Goal: Information Seeking & Learning: Learn about a topic

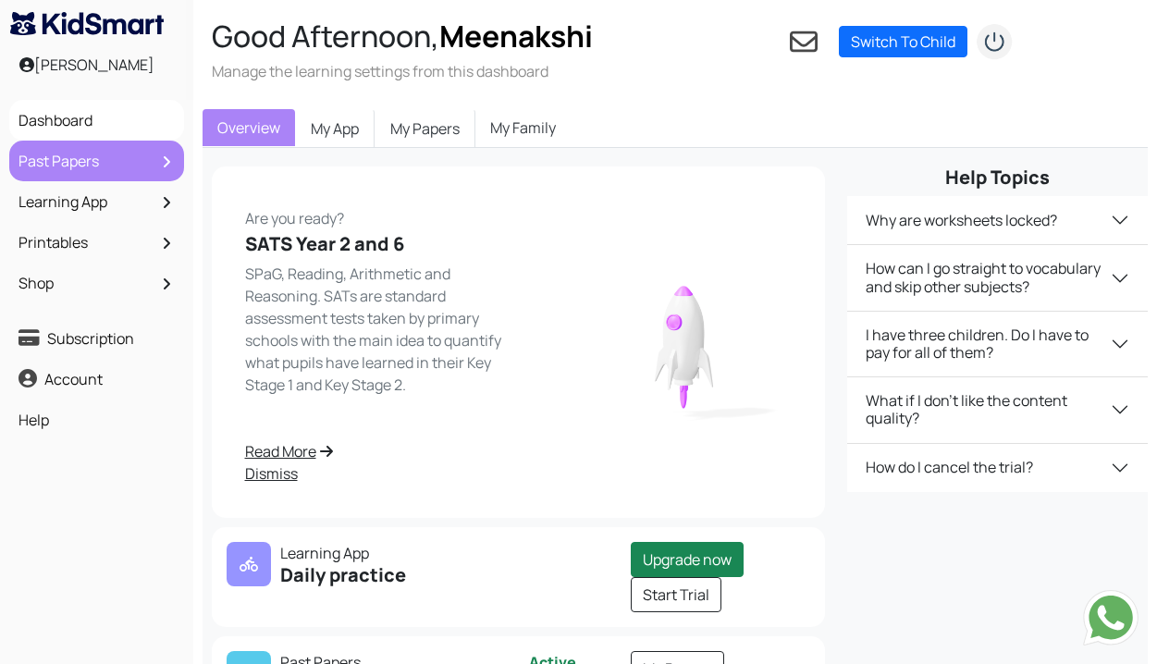
click at [116, 154] on link "Past Papers" at bounding box center [97, 160] width 166 height 31
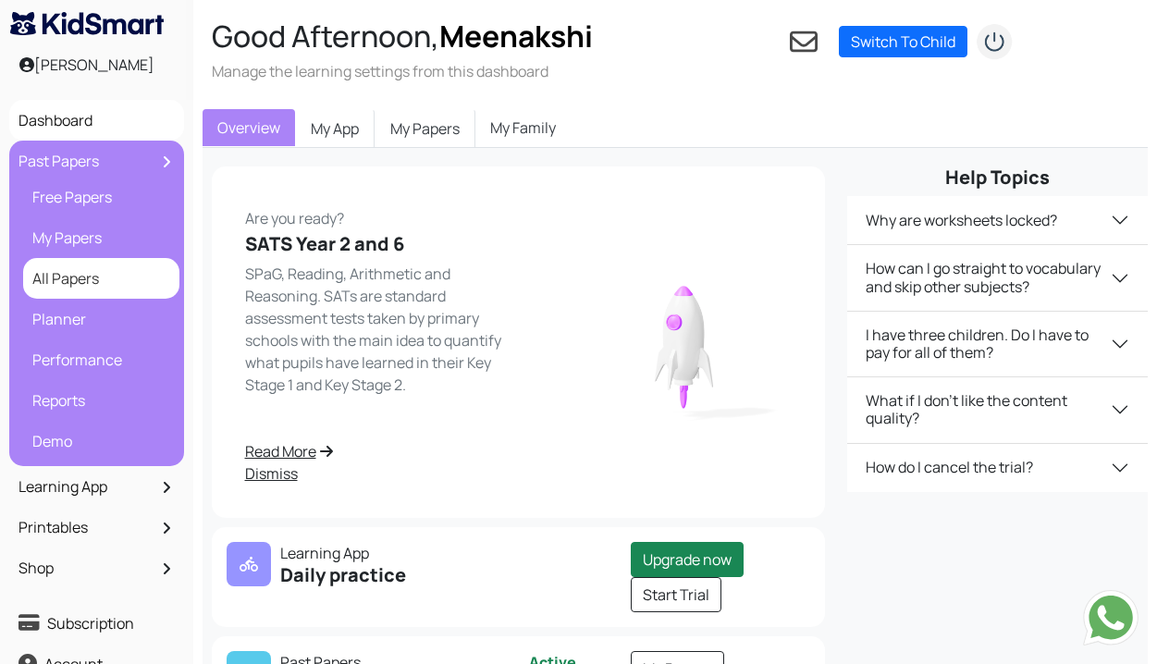
click at [77, 271] on link "All Papers" at bounding box center [101, 278] width 147 height 31
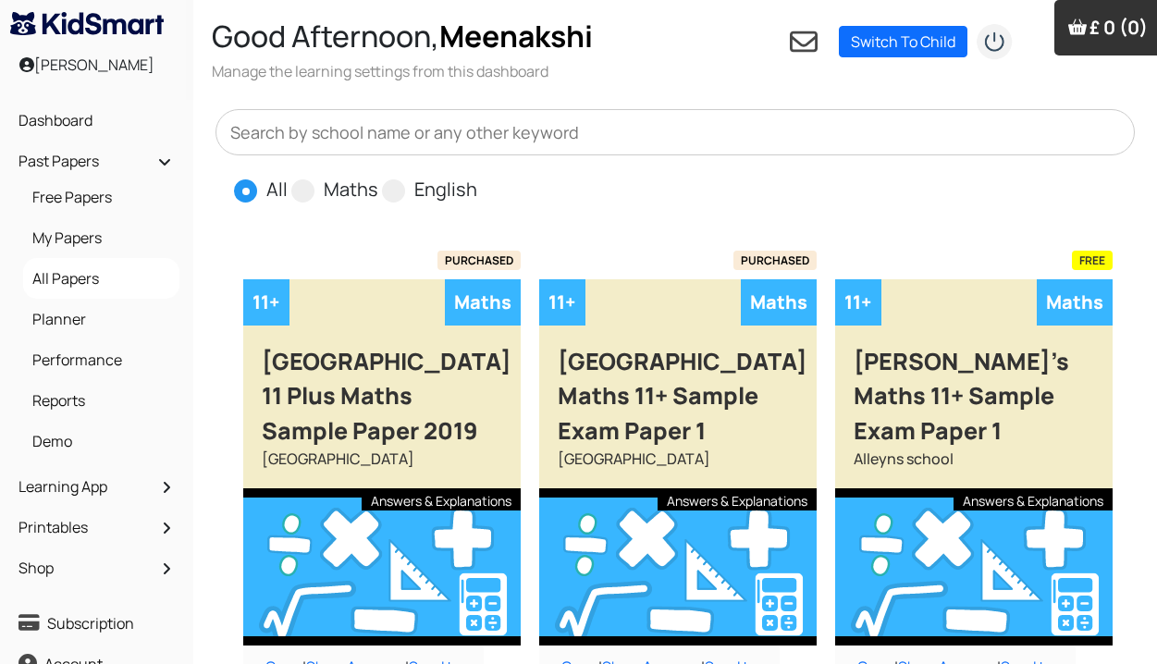
click at [334, 124] on input "text" at bounding box center [675, 132] width 920 height 46
type input "s"
click at [395, 193] on span at bounding box center [393, 190] width 23 height 23
click at [477, 188] on input "English" at bounding box center [483, 182] width 12 height 12
radio input "true"
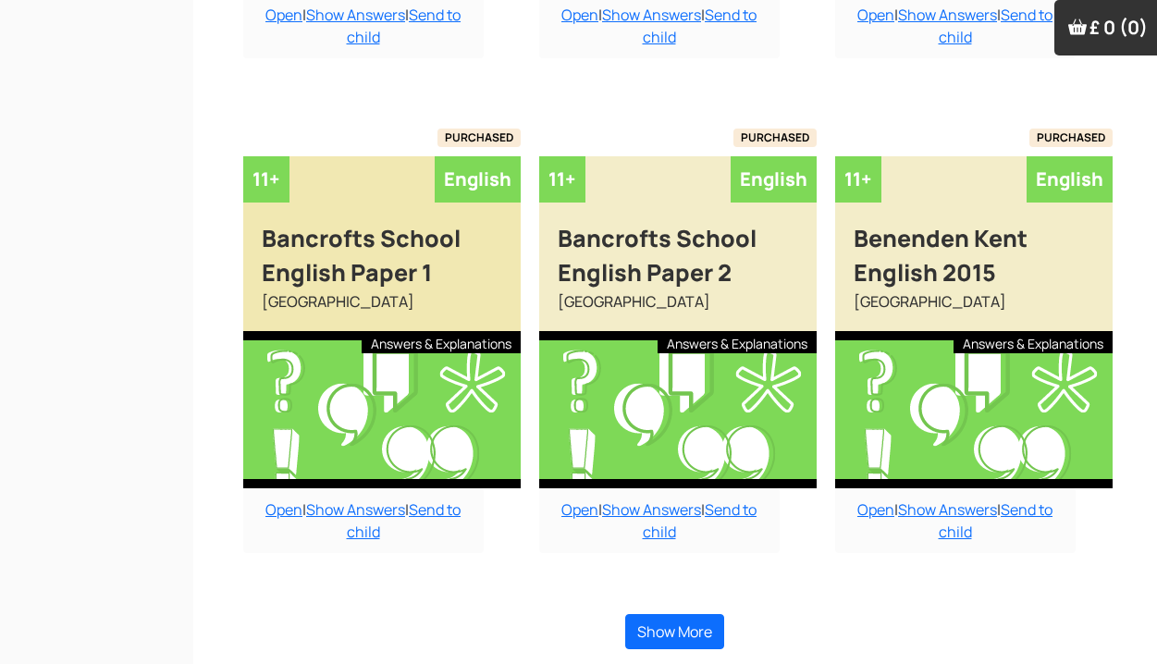
scroll to position [1606, 0]
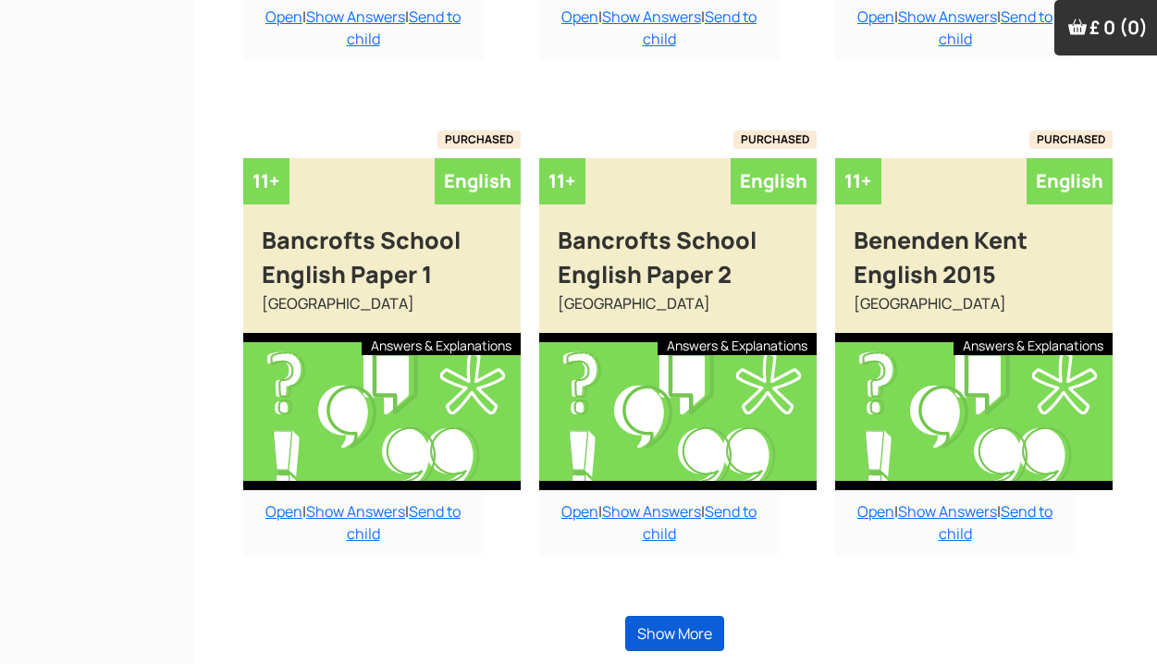
click at [668, 618] on button "Show More" at bounding box center [674, 633] width 99 height 35
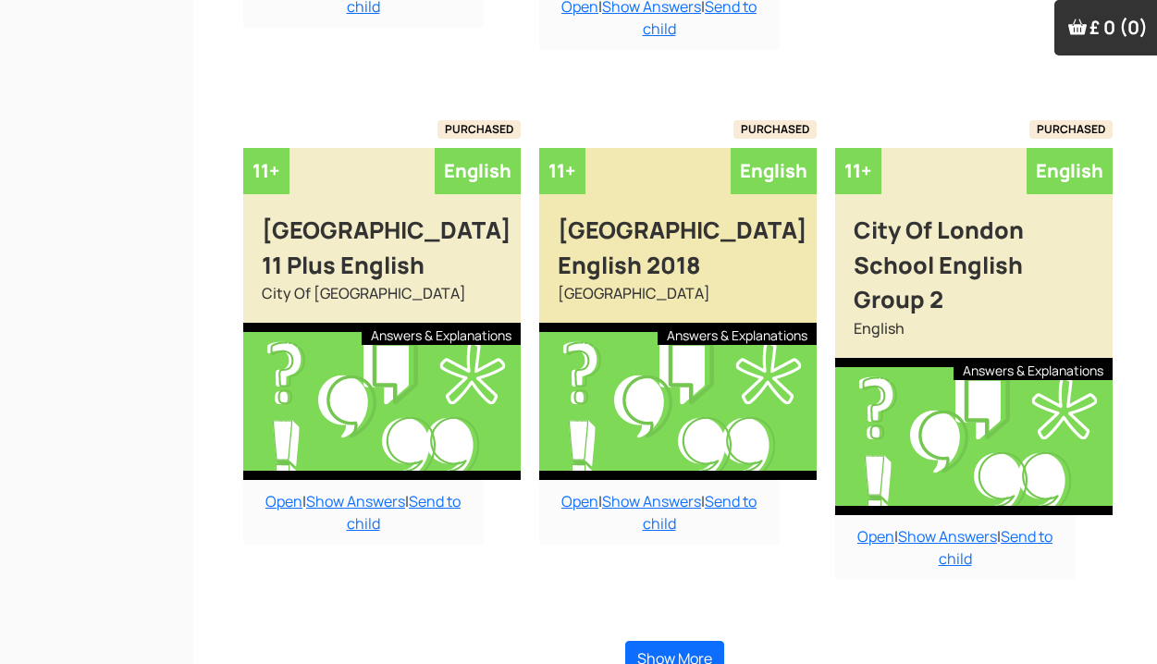
scroll to position [3755, 0]
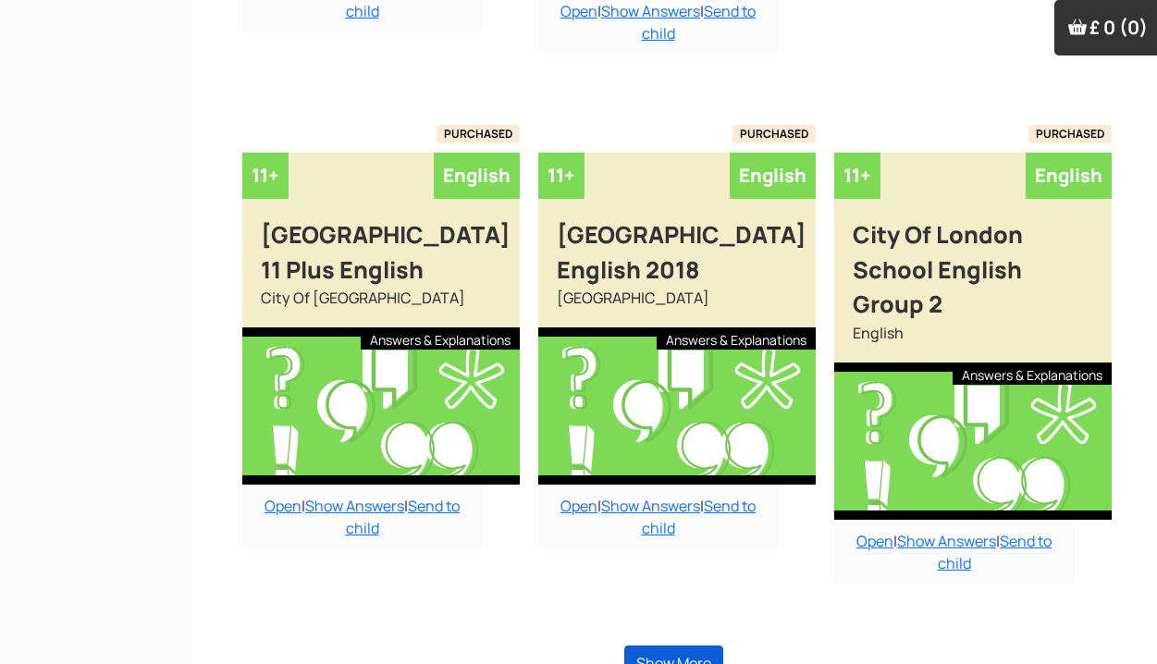
click at [672, 646] on button "Show More" at bounding box center [673, 663] width 99 height 35
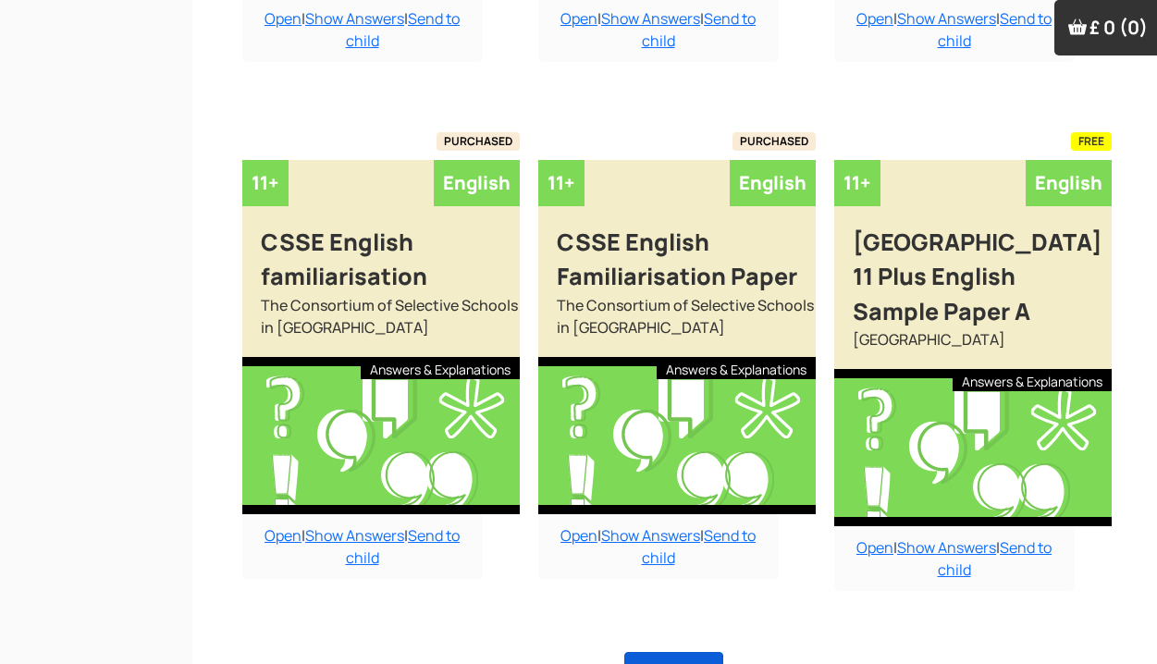
click at [683, 652] on button "Show More" at bounding box center [673, 669] width 99 height 35
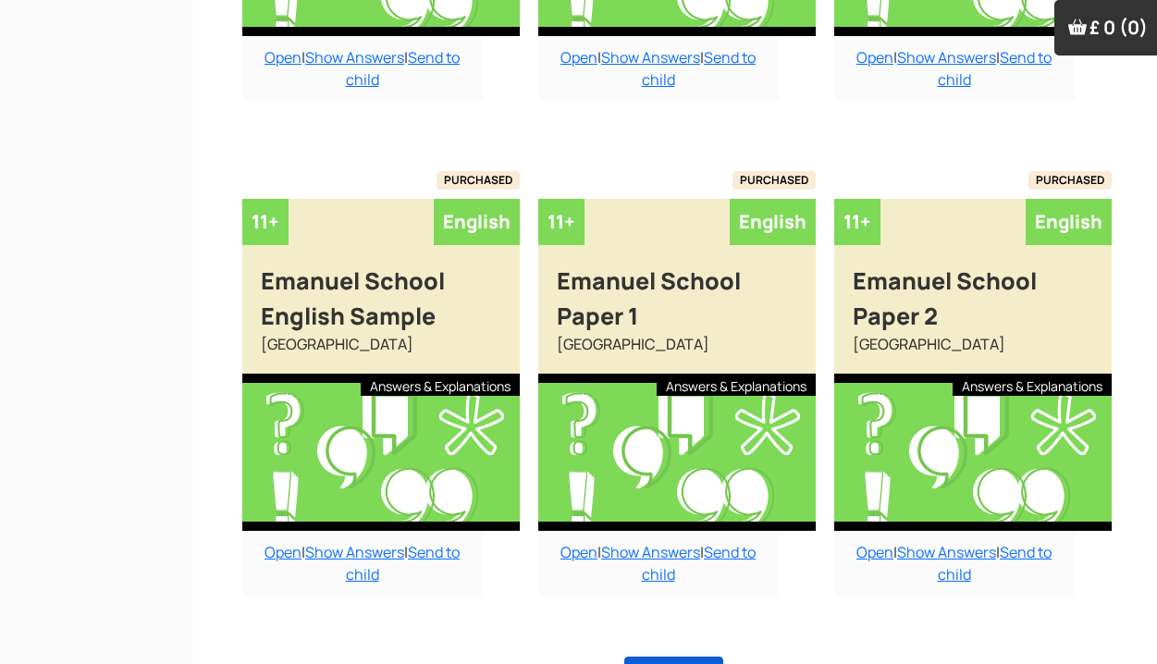
click at [683, 657] on button "Show More" at bounding box center [673, 674] width 99 height 35
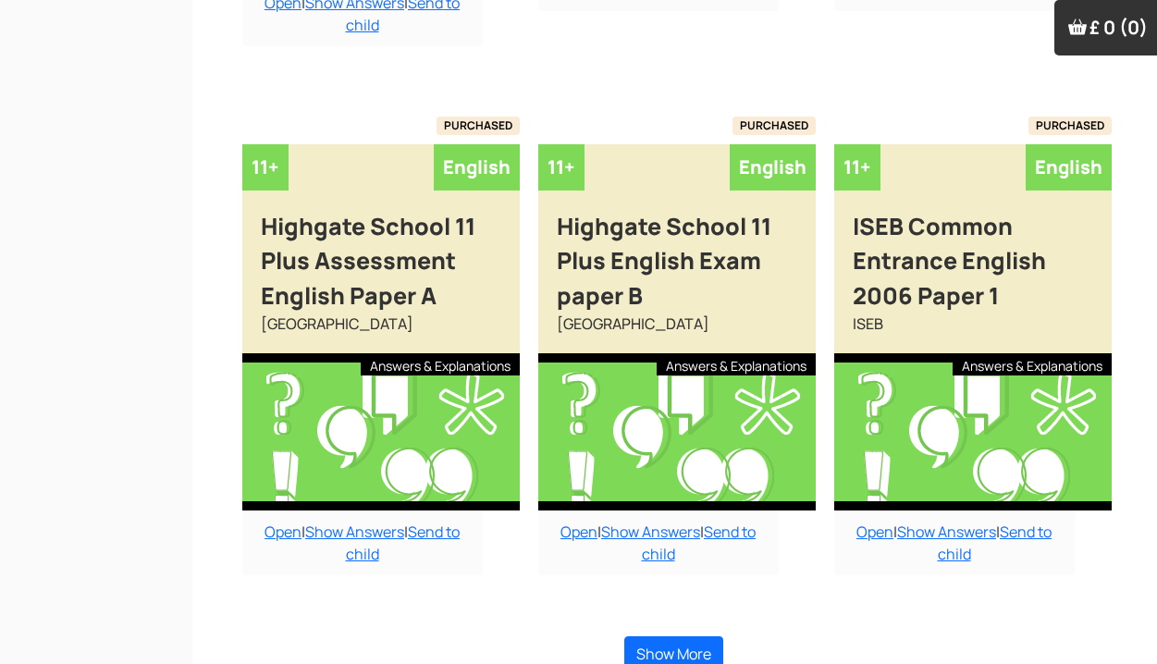
click at [683, 636] on button "Show More" at bounding box center [673, 653] width 99 height 35
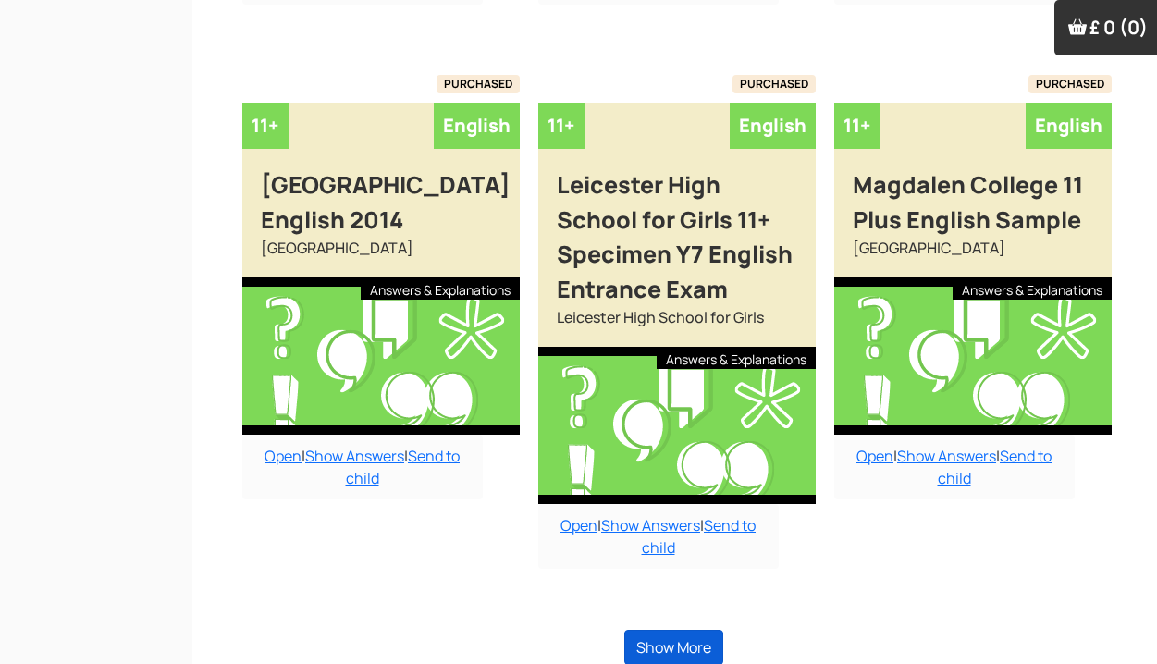
click at [683, 630] on button "Show More" at bounding box center [673, 647] width 99 height 35
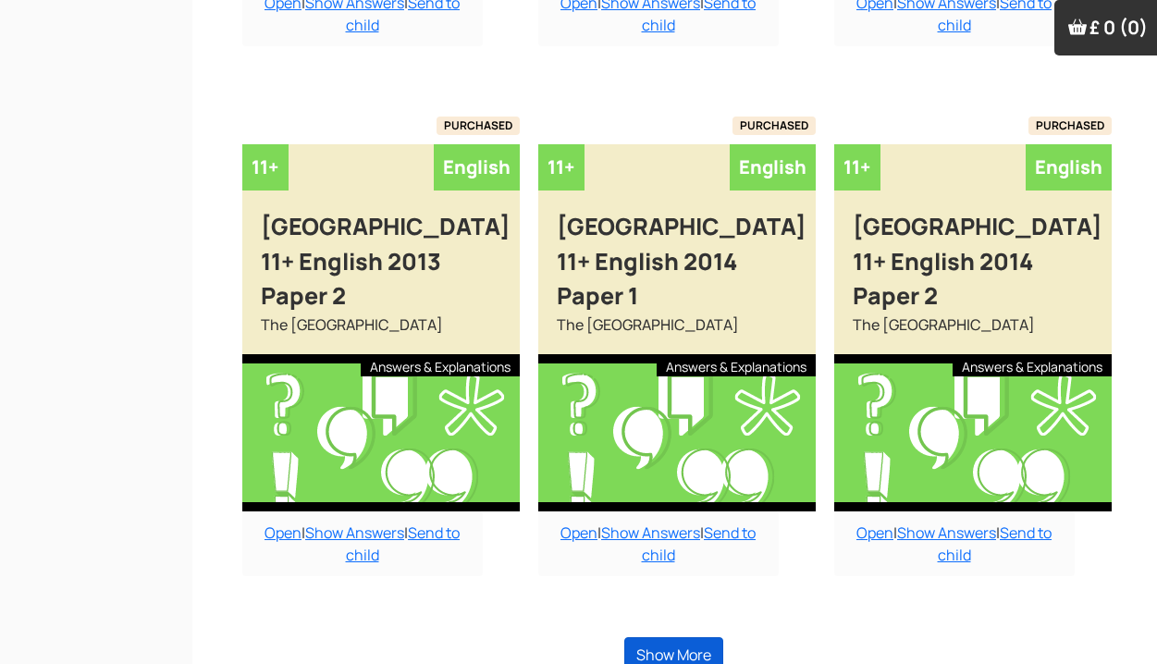
click at [683, 637] on button "Show More" at bounding box center [673, 654] width 99 height 35
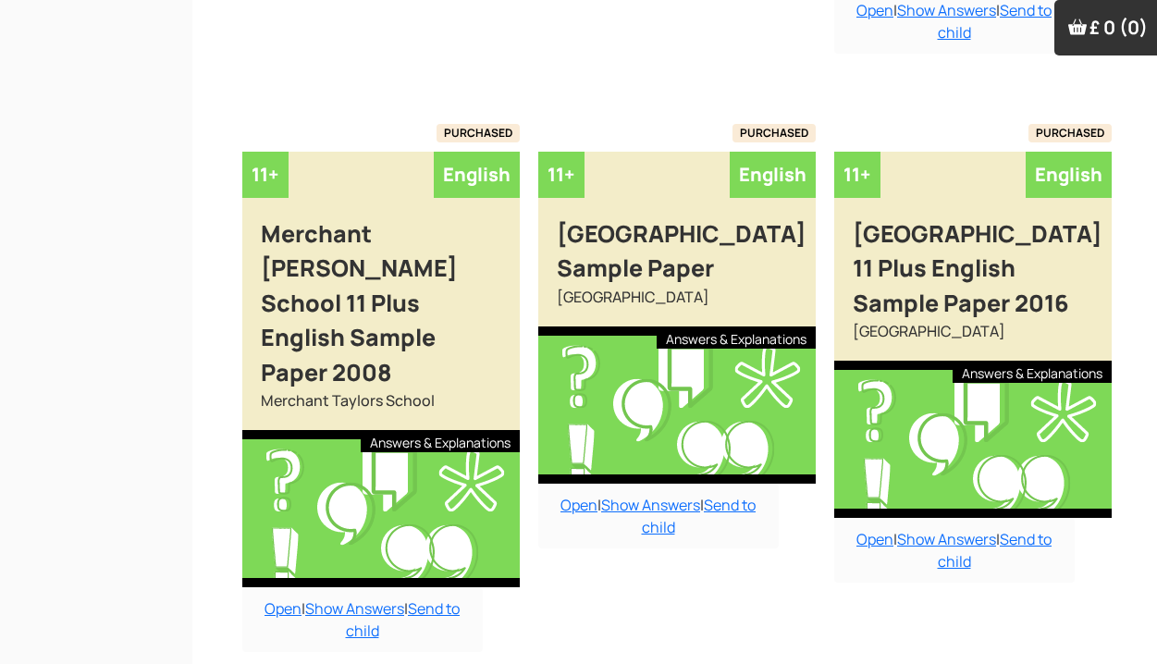
scroll to position [20948, 1]
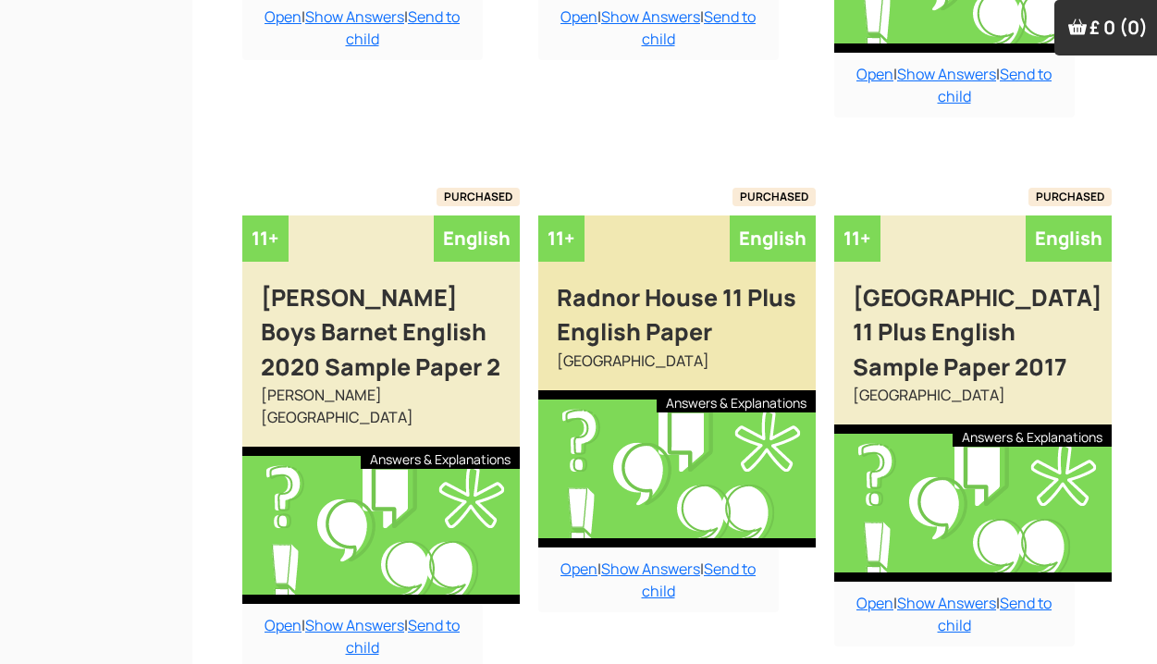
scroll to position [23062, 1]
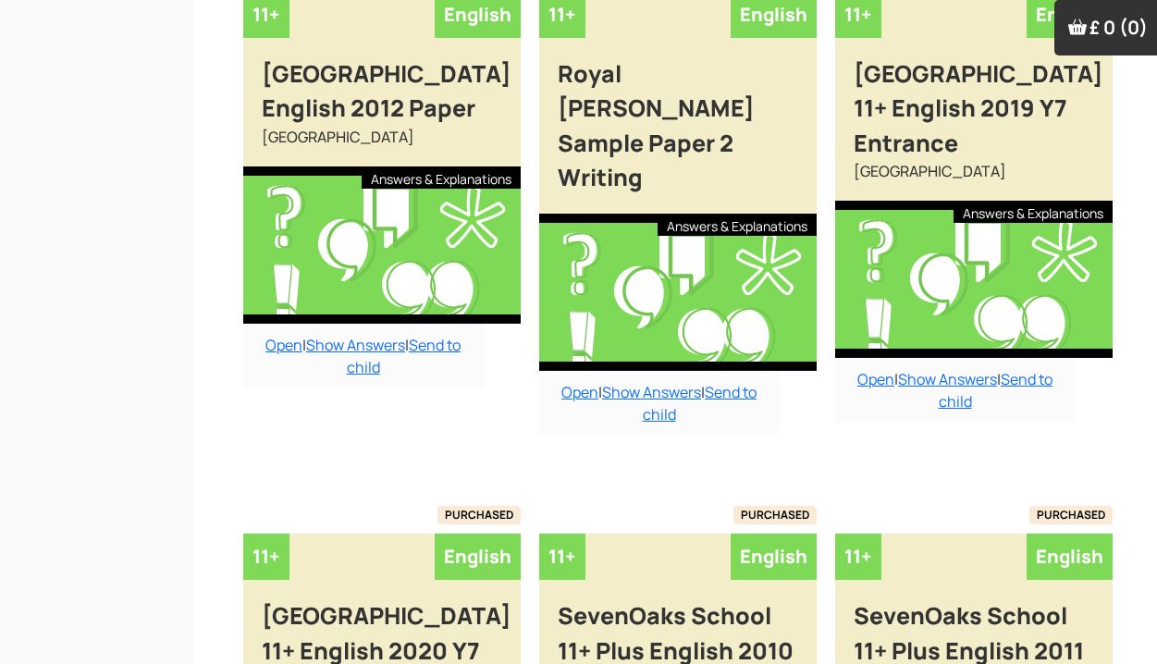
scroll to position [23854, 0]
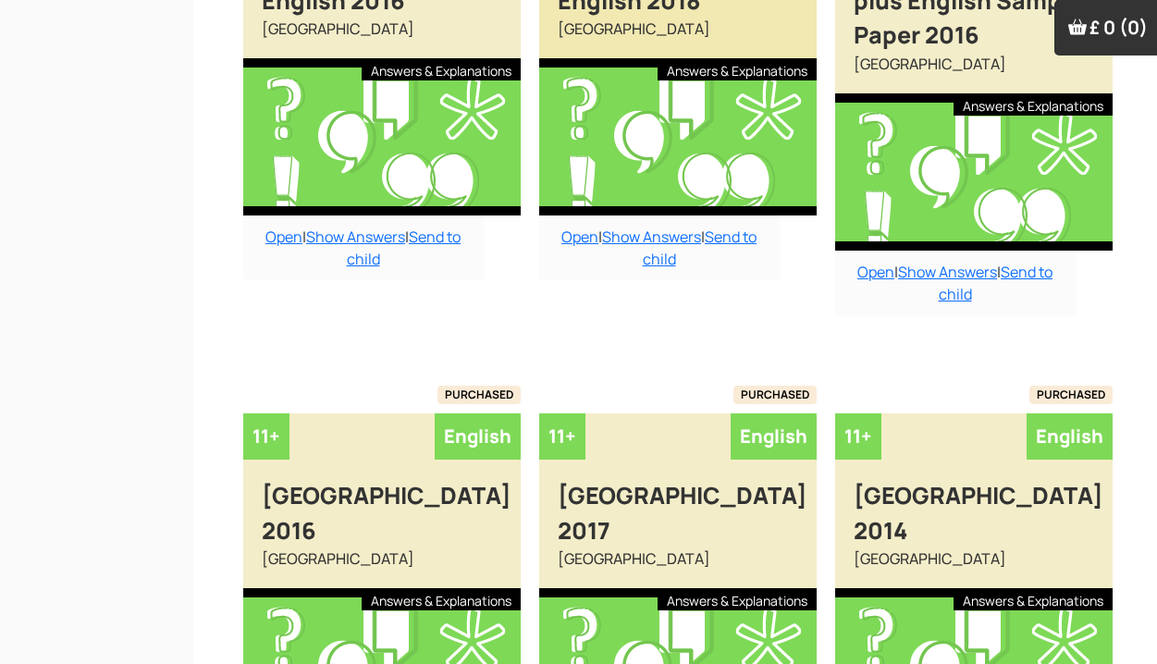
scroll to position [26505, 0]
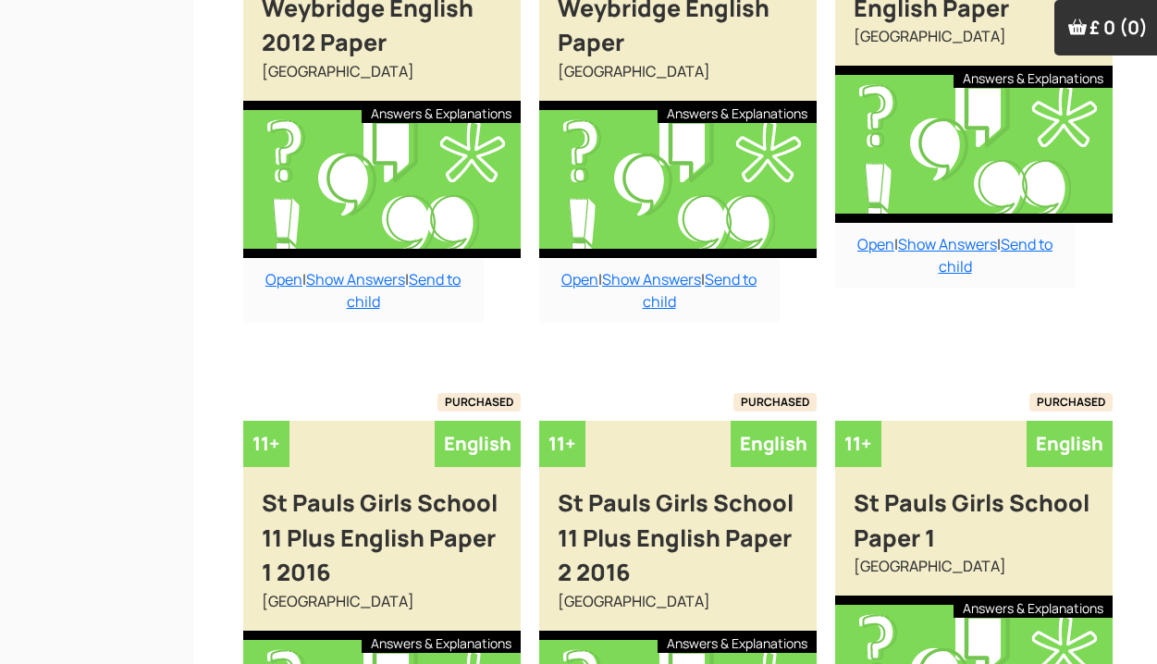
scroll to position [28074, 0]
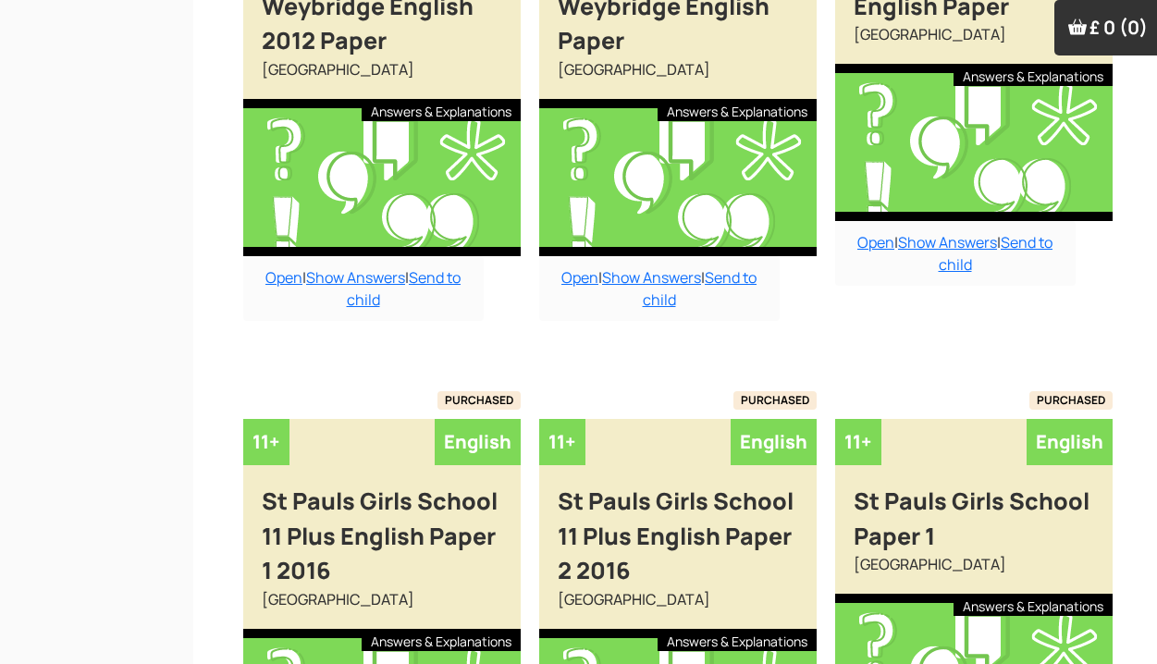
drag, startPoint x: 683, startPoint y: 621, endPoint x: 565, endPoint y: 606, distance: 118.5
